Goal: Information Seeking & Learning: Find specific fact

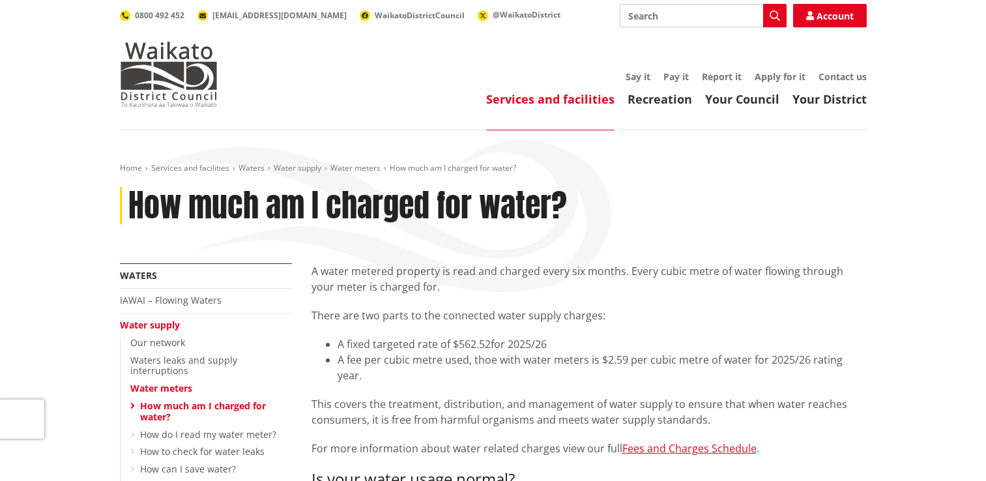
scroll to position [113, 0]
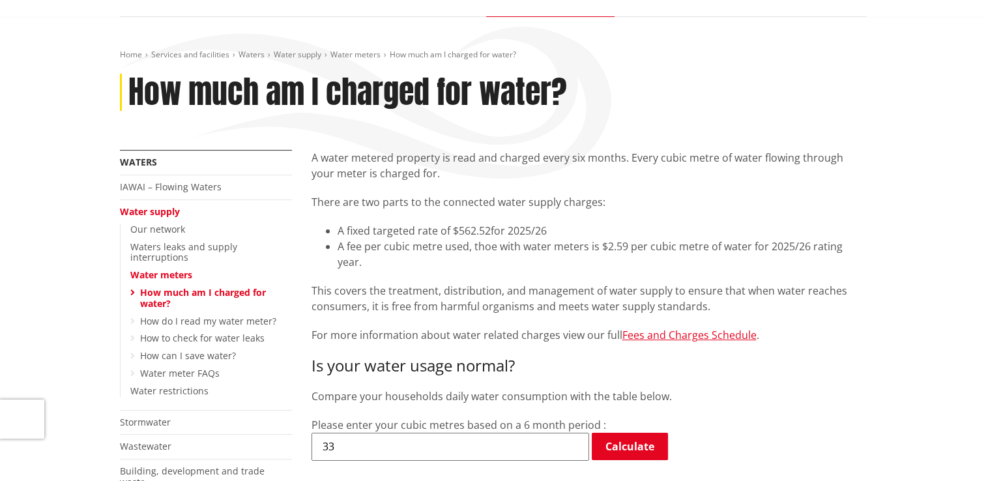
click at [685, 169] on p "A water metered property is read and charged every six months. Every cubic metr…" at bounding box center [588, 165] width 555 height 31
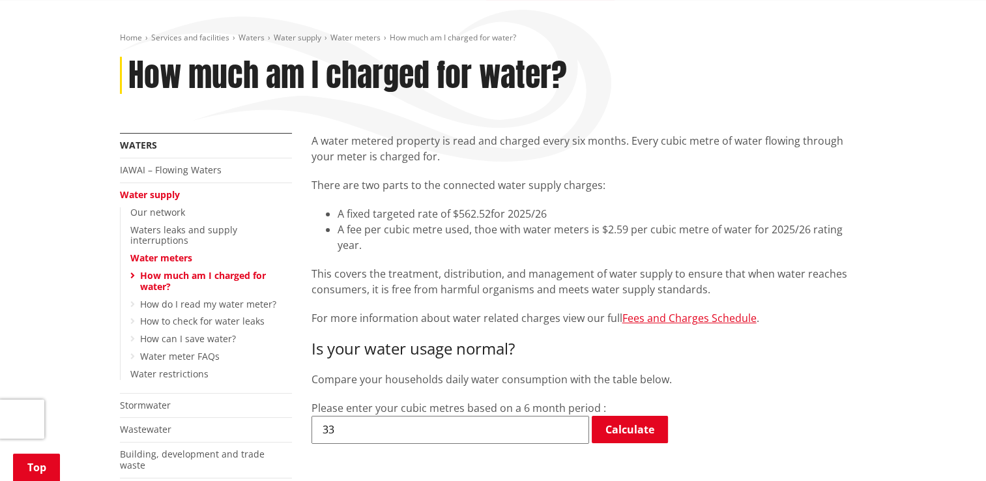
scroll to position [131, 0]
click at [654, 310] on link "Fees and Charges Schedule" at bounding box center [689, 317] width 134 height 14
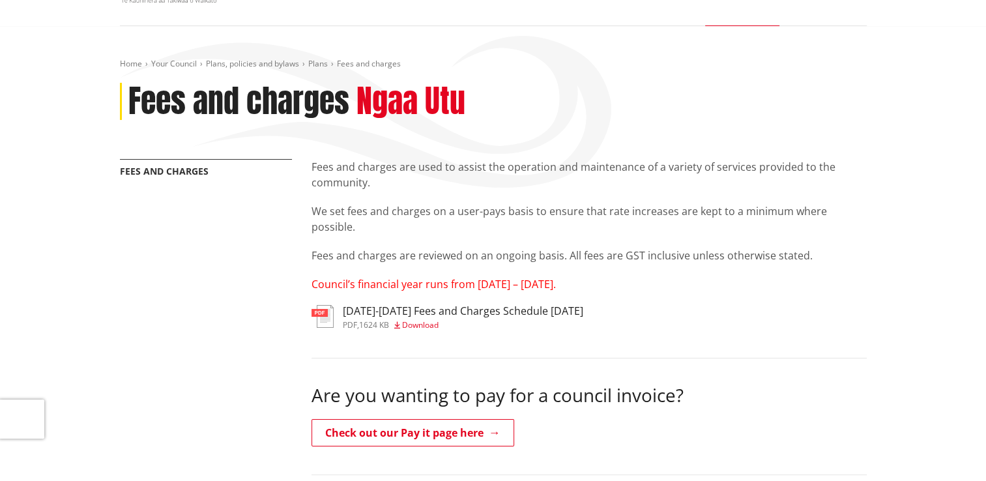
scroll to position [154, 0]
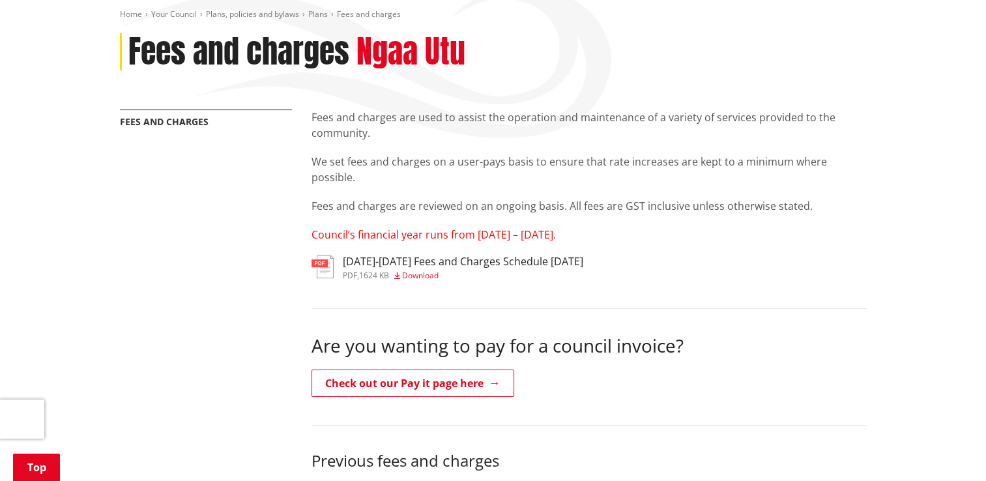
click at [450, 261] on h3 "[DATE]-[DATE] Fees and Charges Schedule [DATE]" at bounding box center [463, 261] width 240 height 12
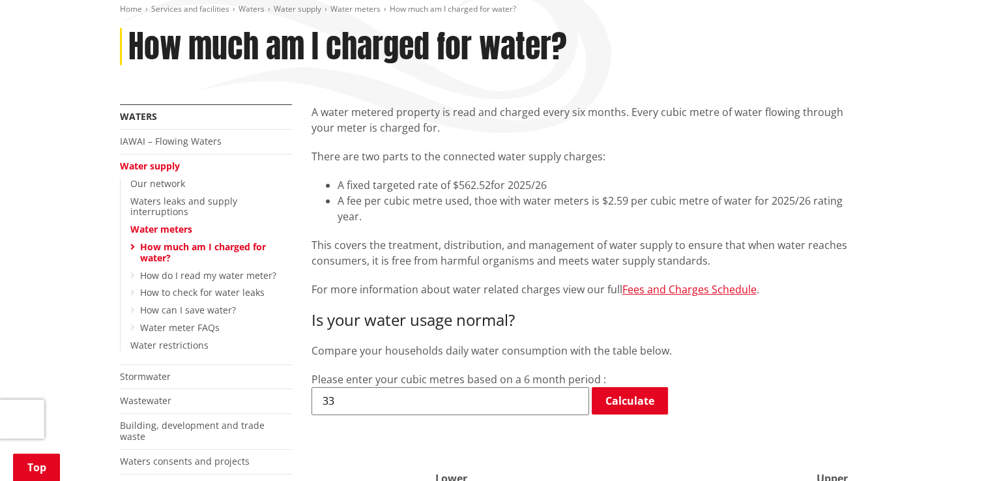
scroll to position [151, 0]
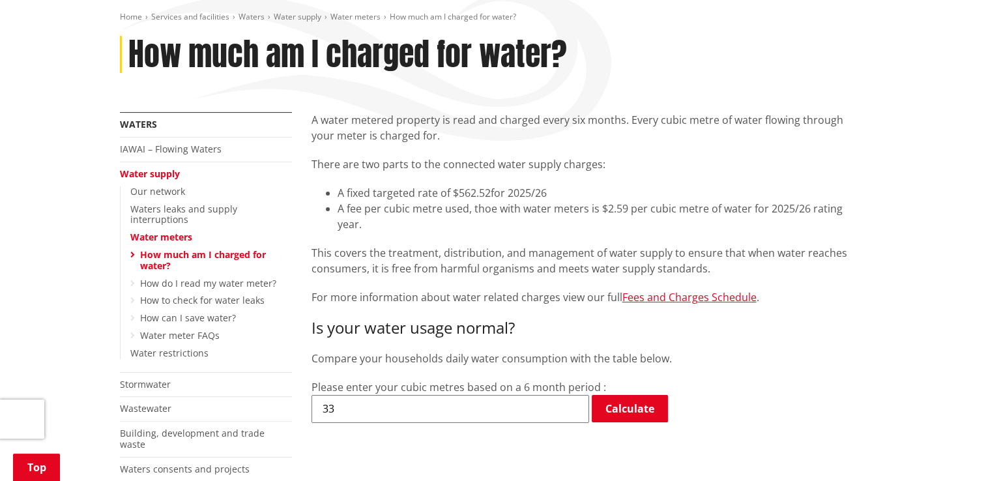
click at [616, 123] on p "A water metered property is read and charged every six months. Every cubic metr…" at bounding box center [588, 127] width 555 height 31
drag, startPoint x: 601, startPoint y: 212, endPoint x: 625, endPoint y: 214, distance: 24.2
click at [625, 214] on li "A fee per cubic metre used, thoe with water meters is $2.59 per cubic metre of …" at bounding box center [601, 216] width 529 height 31
copy li "$2.59"
click at [584, 270] on div "A water metered property is read and charged every six months. Every cubic metr…" at bounding box center [588, 208] width 555 height 193
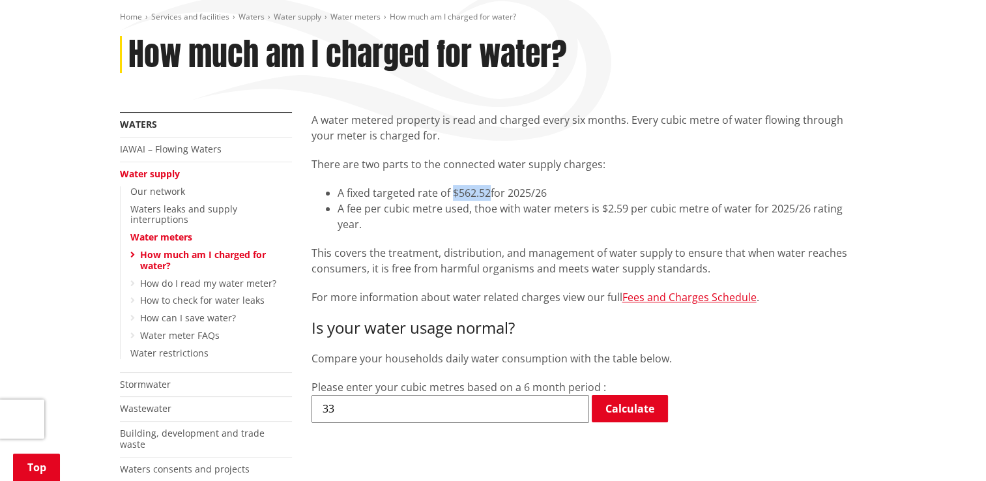
drag, startPoint x: 450, startPoint y: 193, endPoint x: 487, endPoint y: 198, distance: 37.4
click at [487, 198] on span "A fixed targeted rate of $562.52" at bounding box center [413, 193] width 153 height 14
copy span "$562.52"
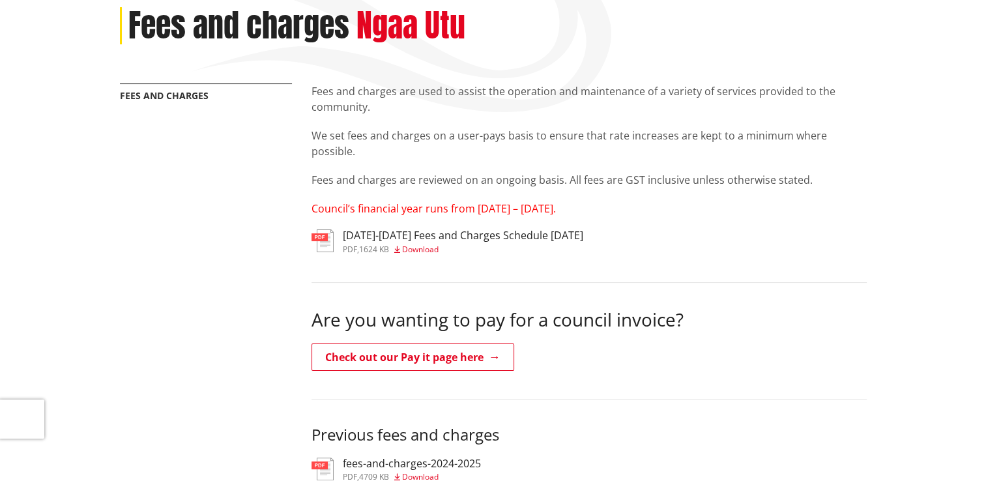
scroll to position [120, 0]
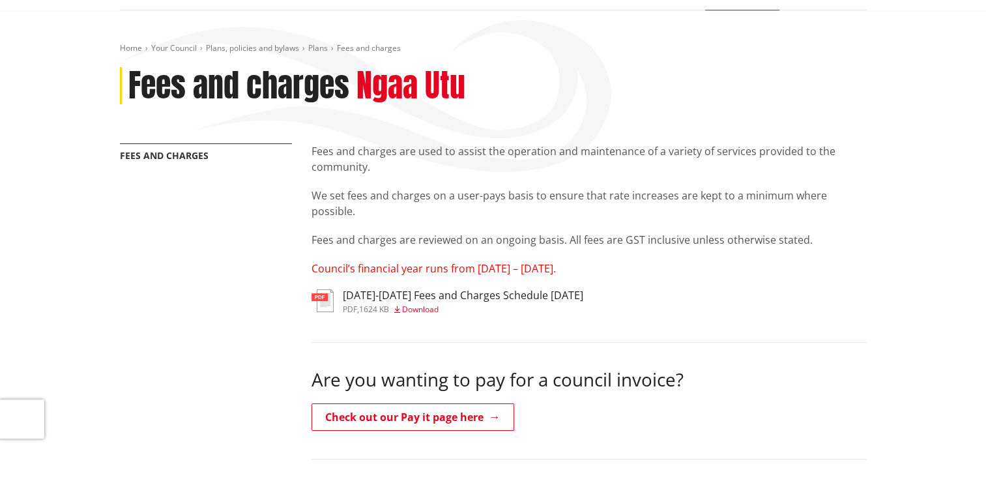
click at [373, 295] on h3 "[DATE]-[DATE] Fees and Charges Schedule [DATE]" at bounding box center [463, 295] width 240 height 12
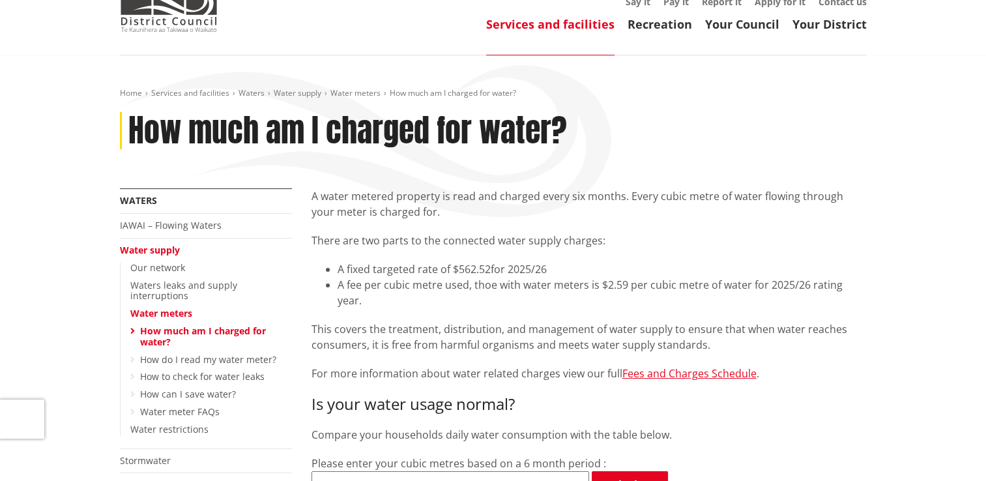
scroll to position [111, 0]
